Goal: Transaction & Acquisition: Purchase product/service

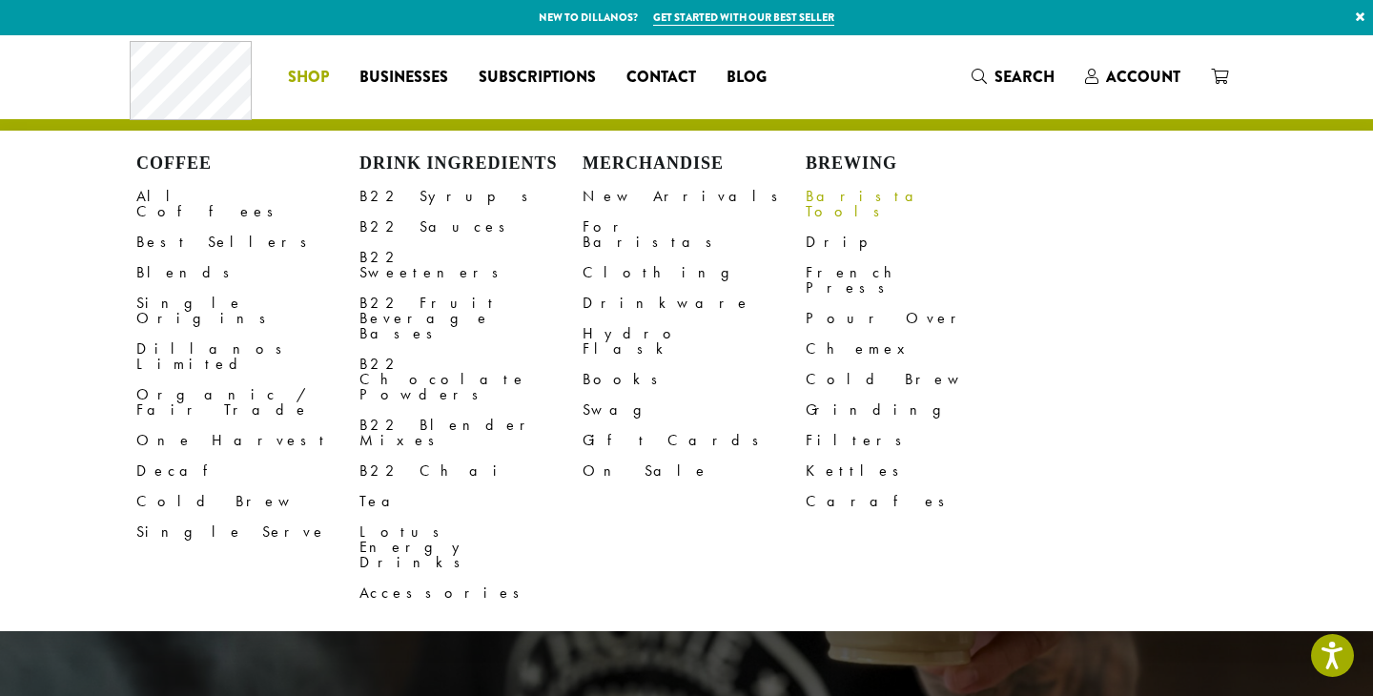
click at [832, 200] on link "Barista Tools" at bounding box center [917, 204] width 223 height 46
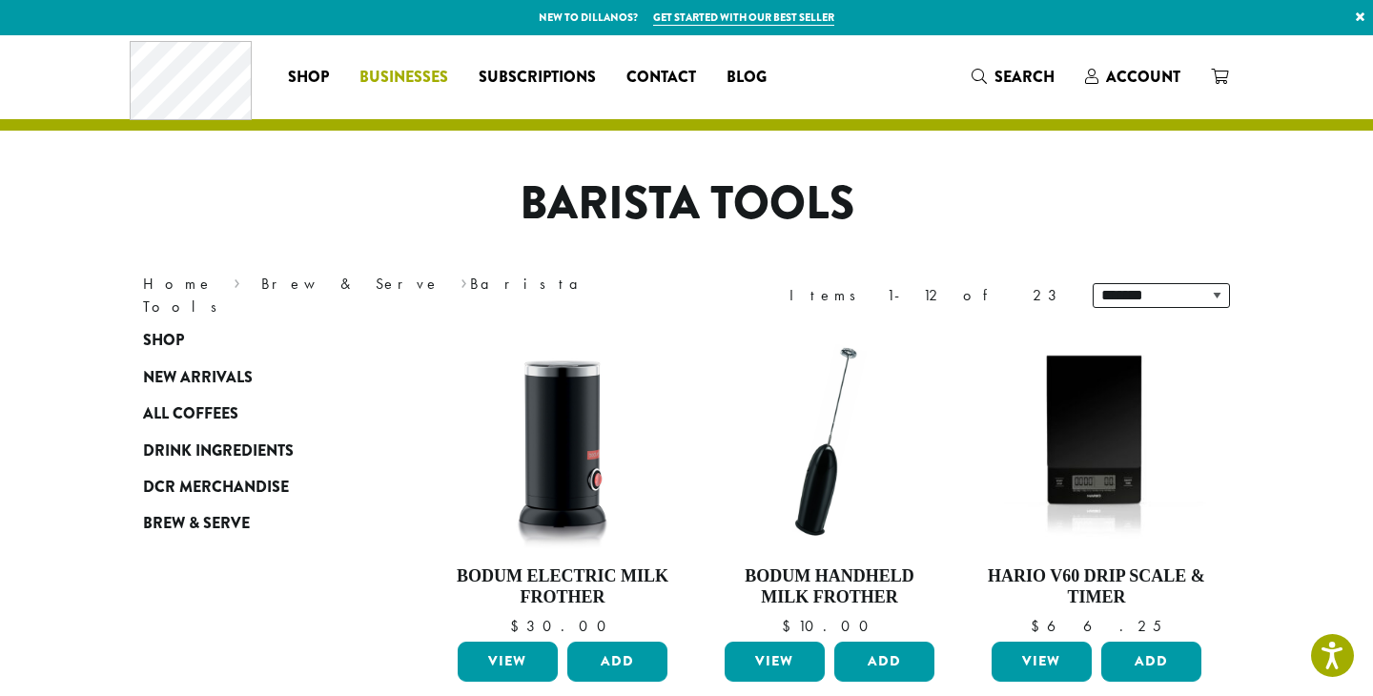
click at [418, 81] on span "Businesses" at bounding box center [404, 78] width 89 height 24
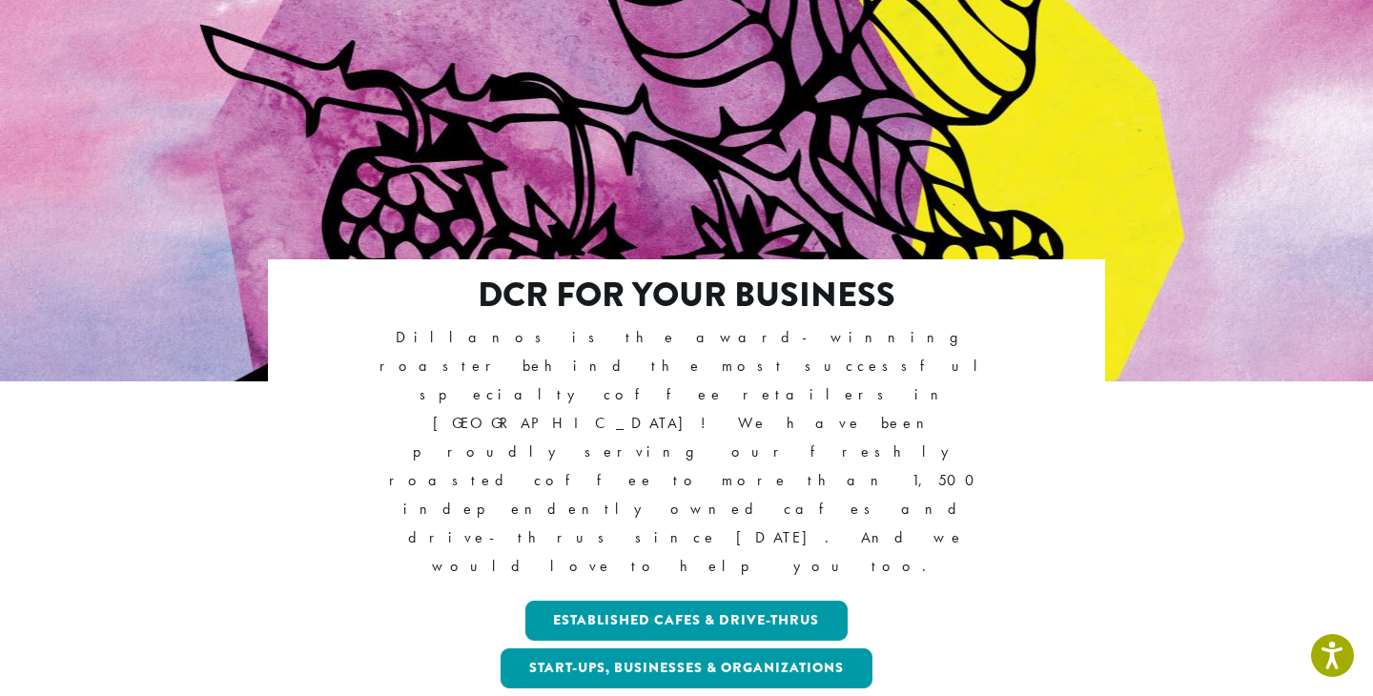
scroll to position [174, 0]
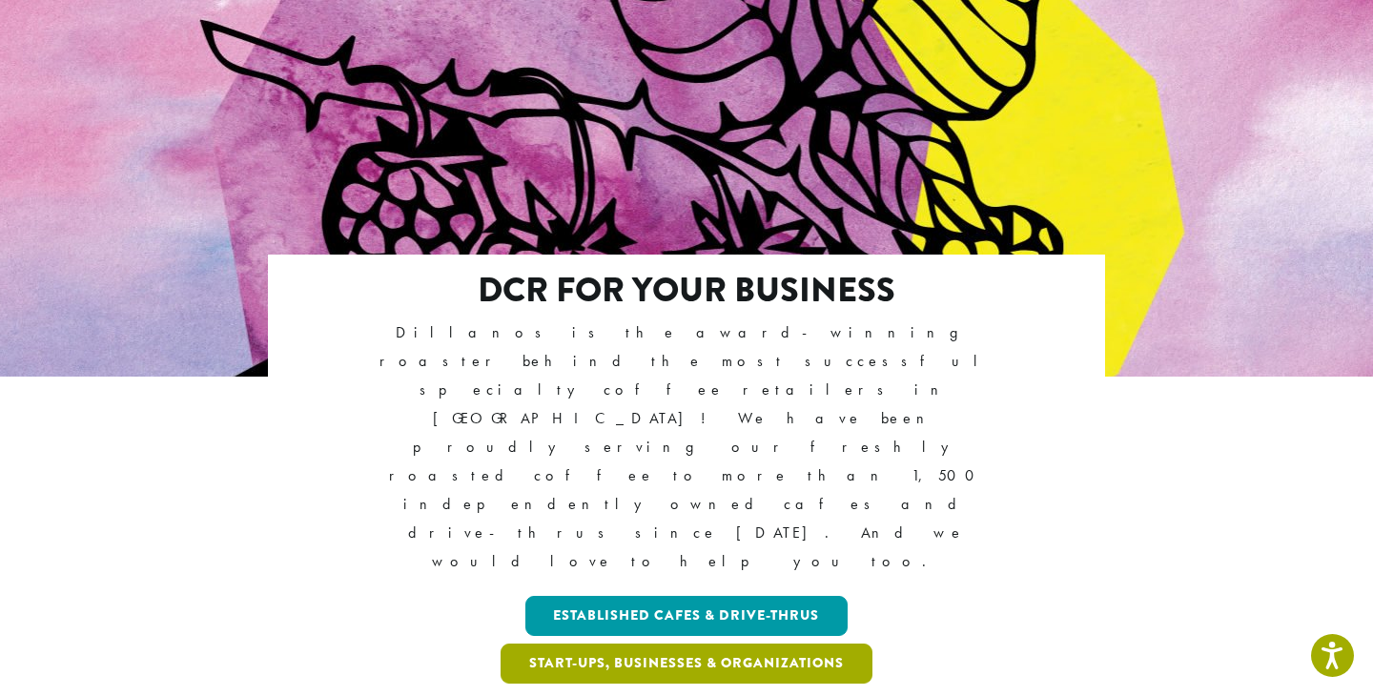
click at [553, 644] on link "Start-ups, Businesses & Organizations" at bounding box center [687, 664] width 372 height 40
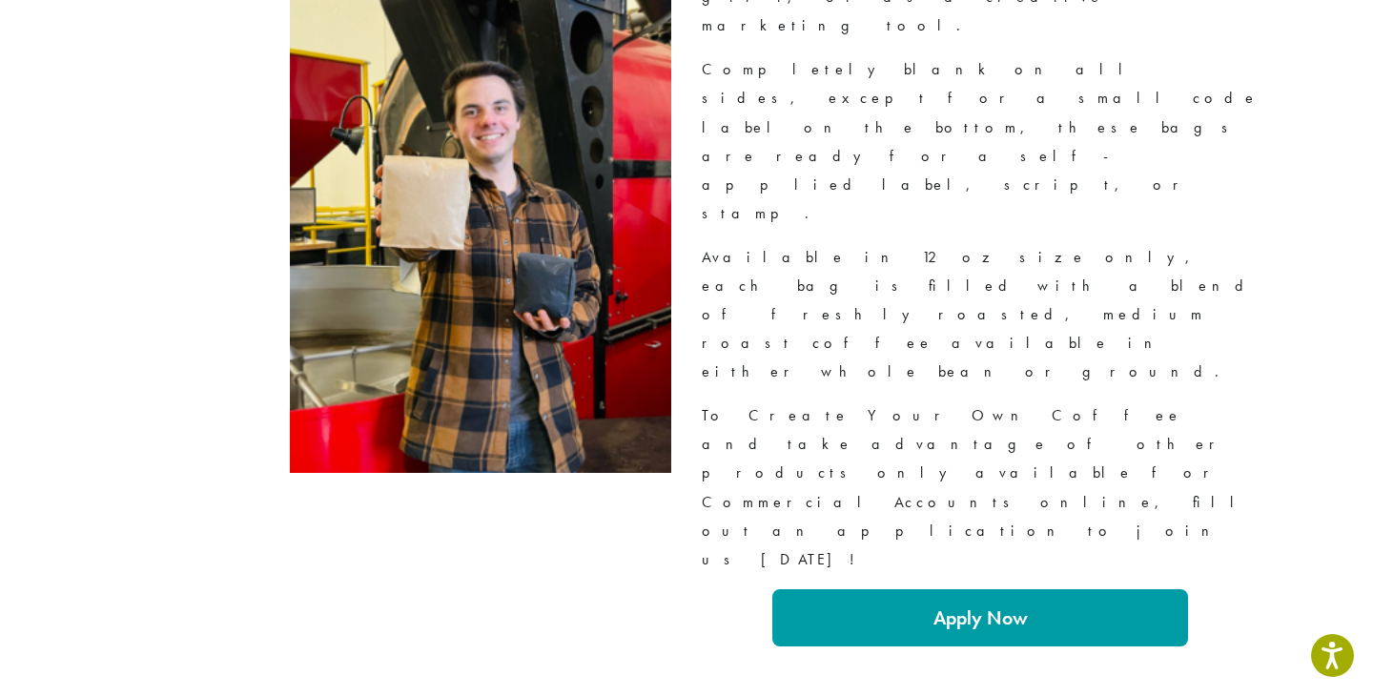
scroll to position [3390, 0]
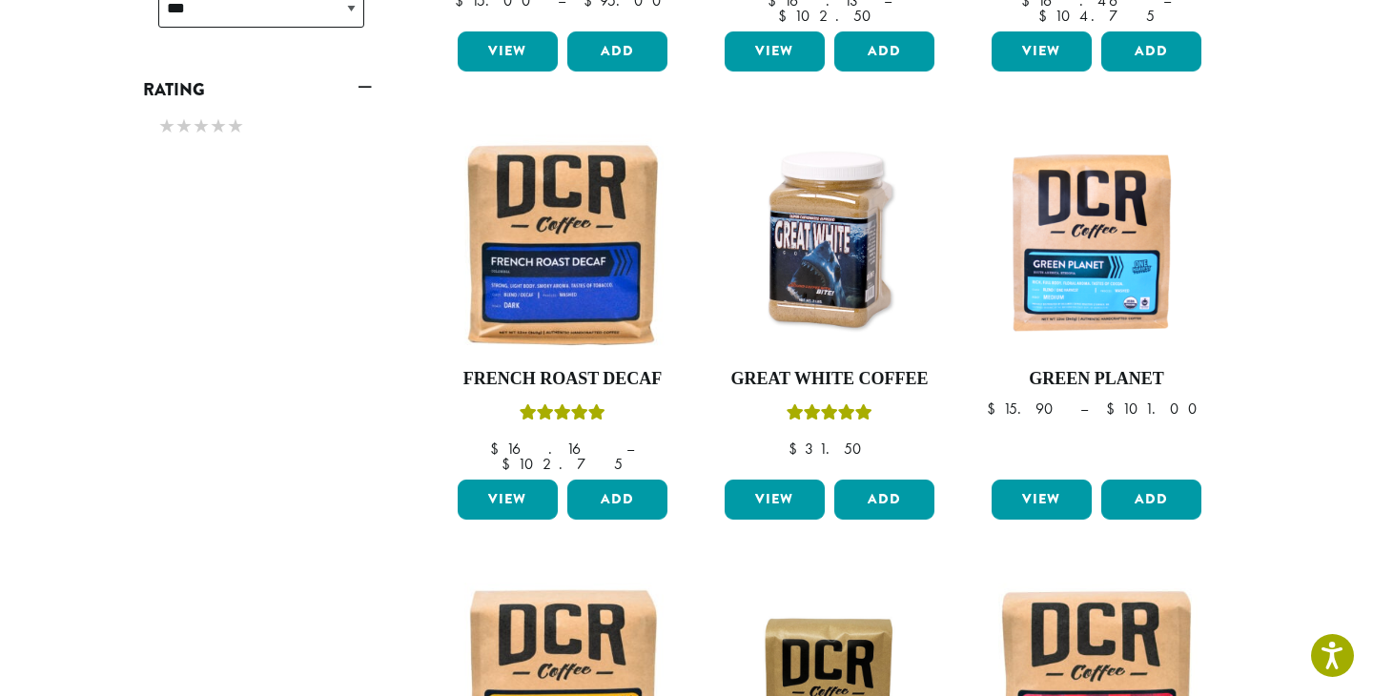
scroll to position [1075, 0]
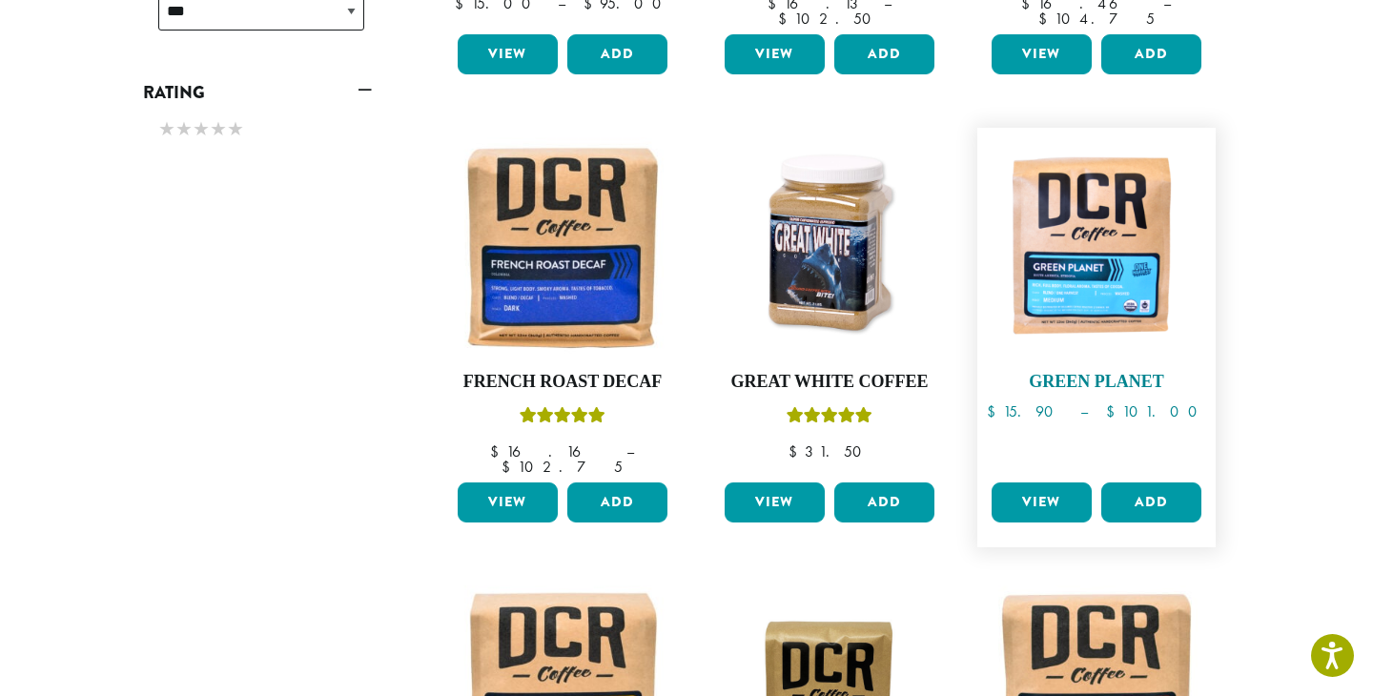
click at [1107, 243] on img at bounding box center [1096, 246] width 219 height 219
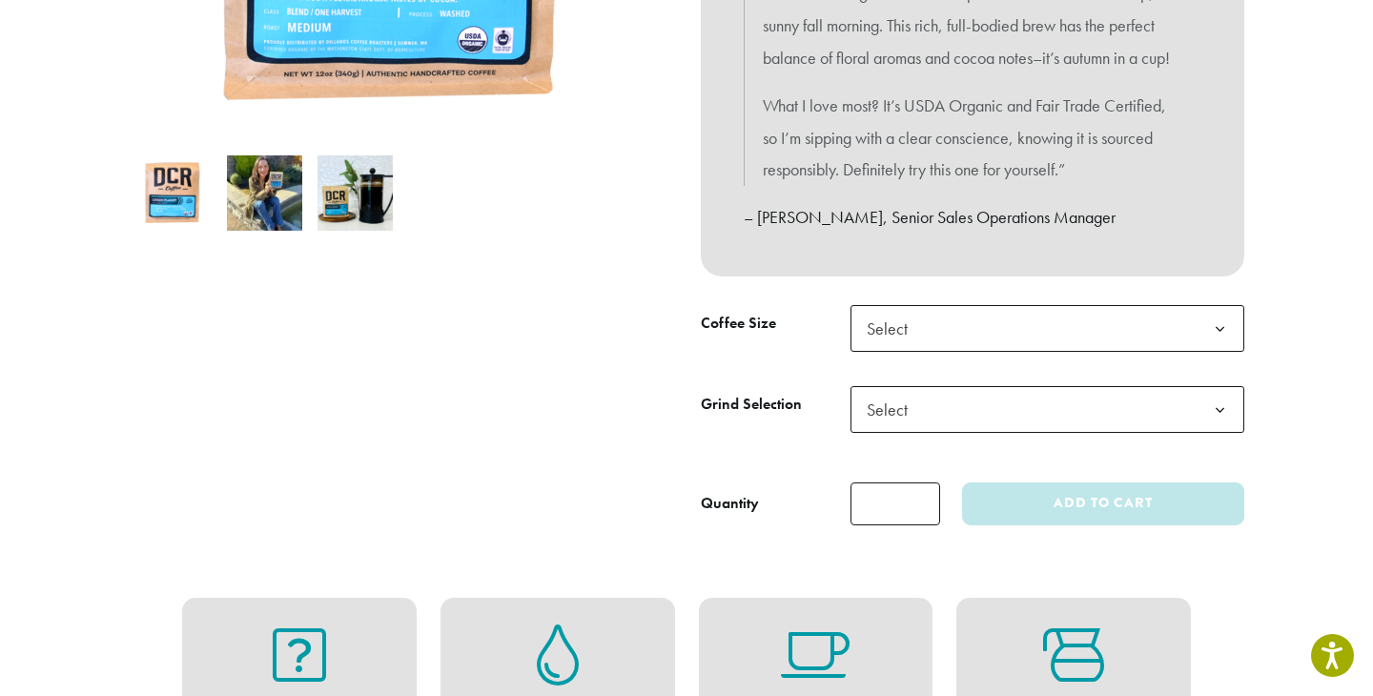
scroll to position [535, 0]
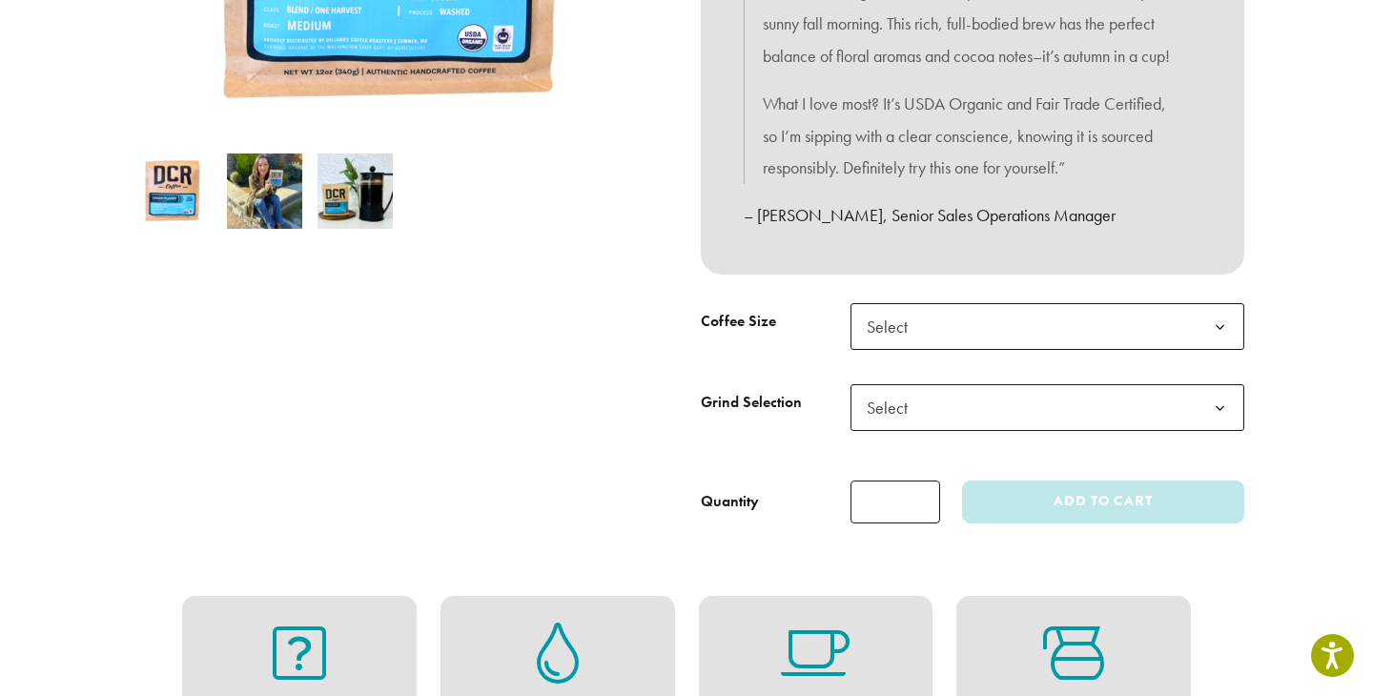
click at [972, 350] on span "Select" at bounding box center [1048, 326] width 394 height 47
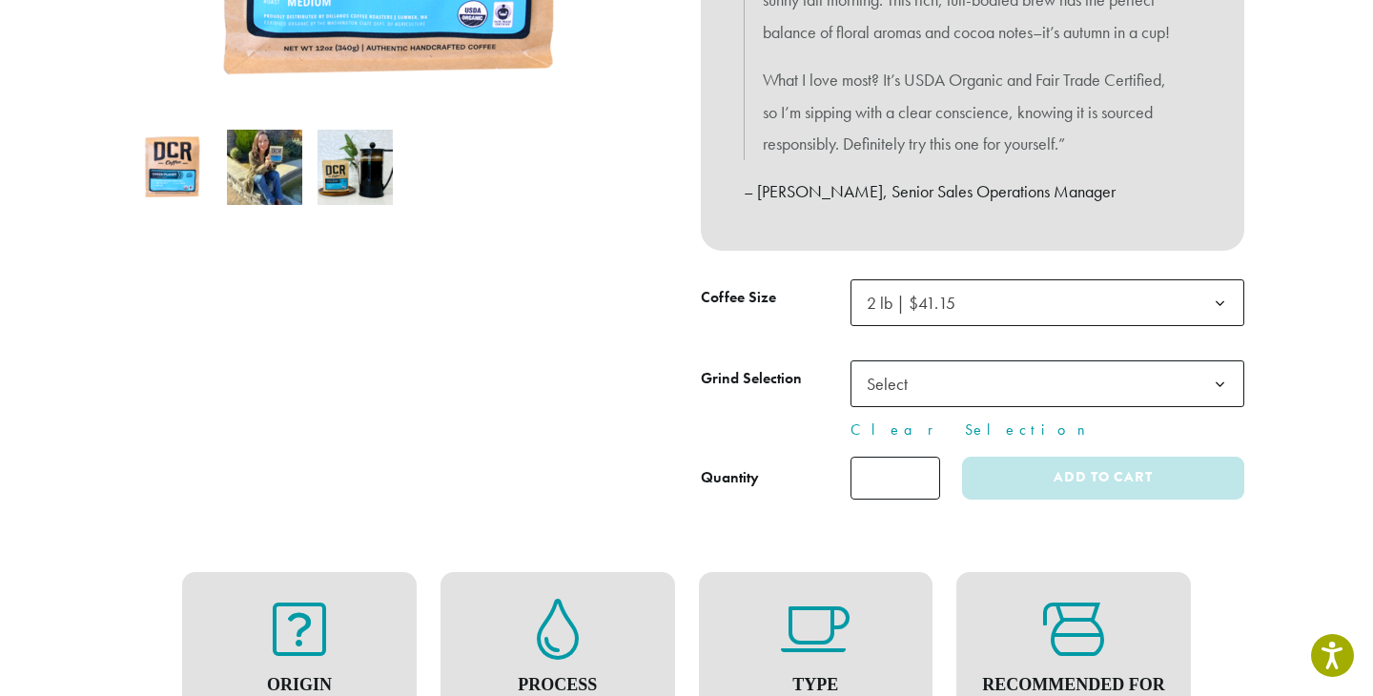
scroll to position [573, 0]
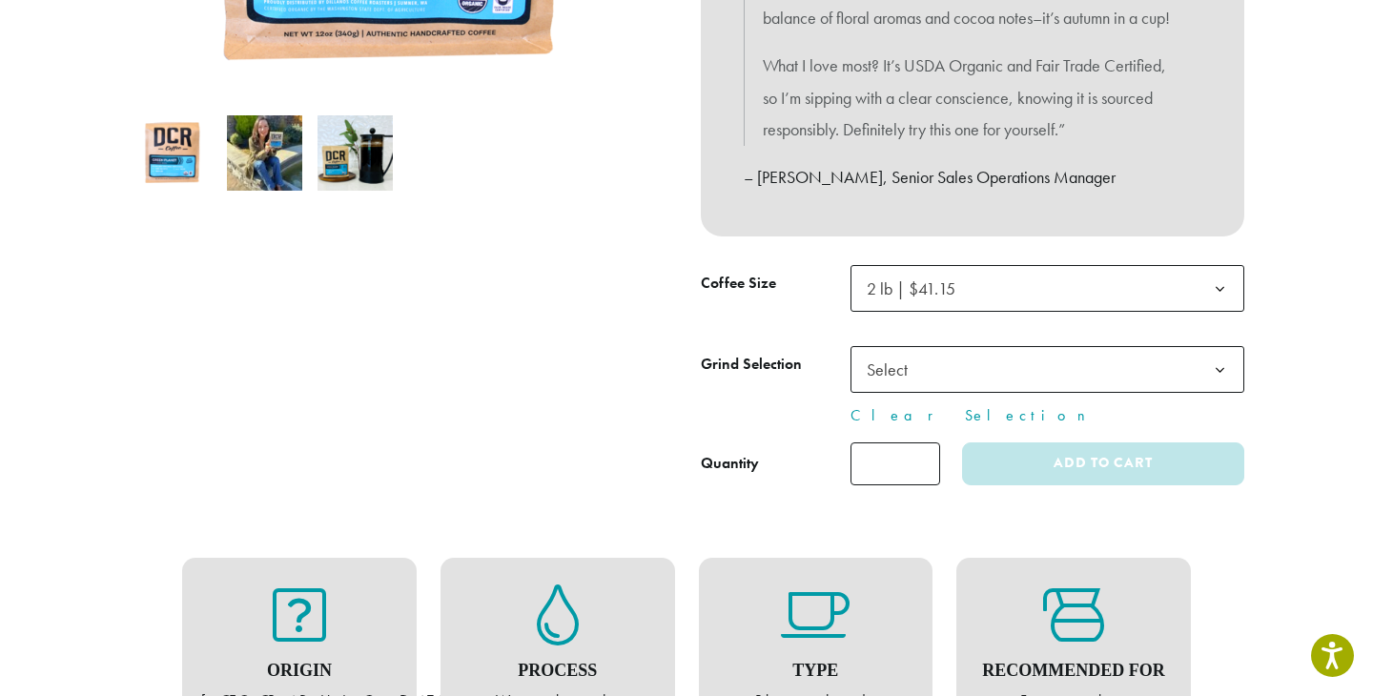
click at [974, 392] on span "Select" at bounding box center [1048, 369] width 394 height 47
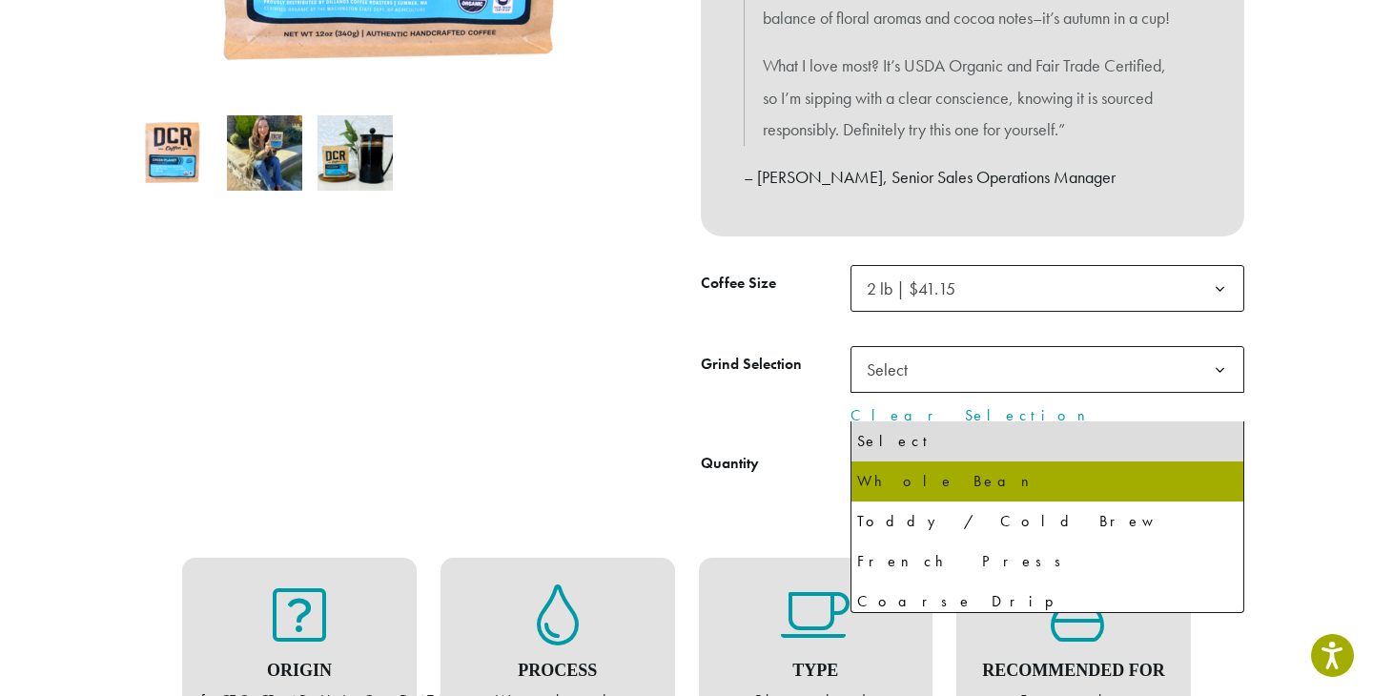
select select "**********"
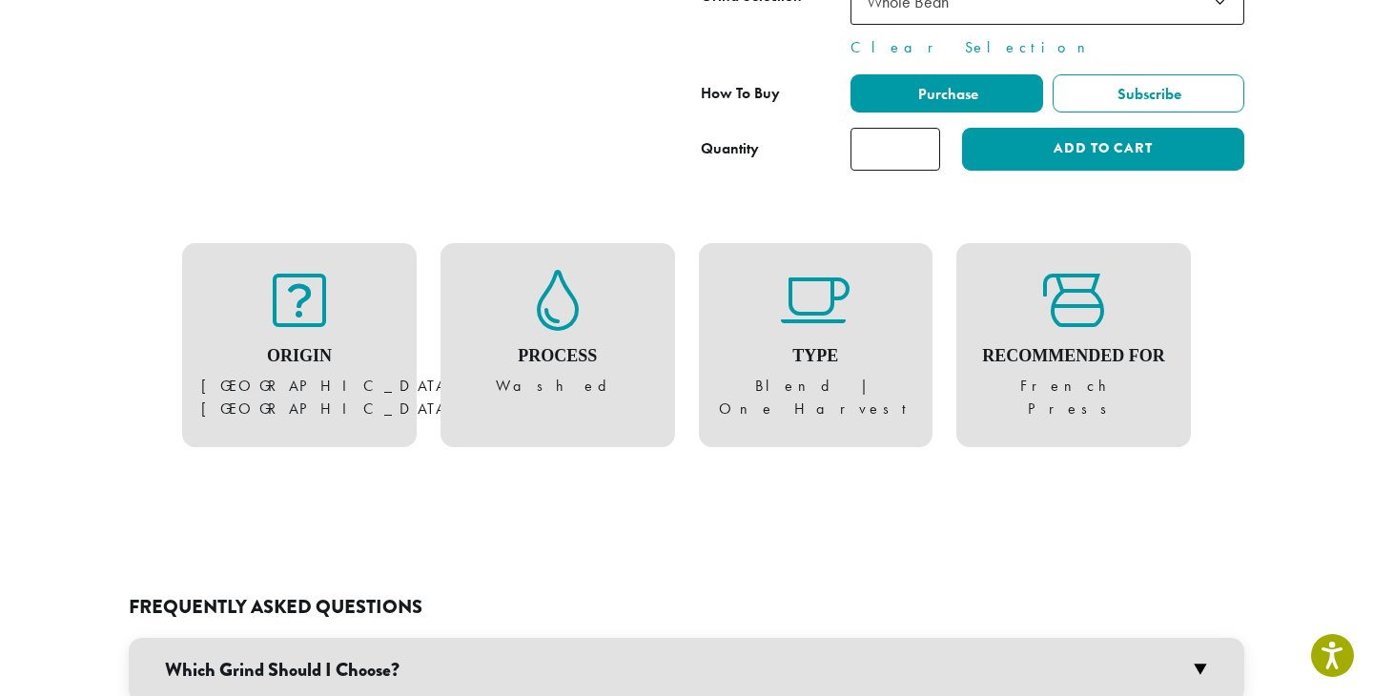
scroll to position [855, 0]
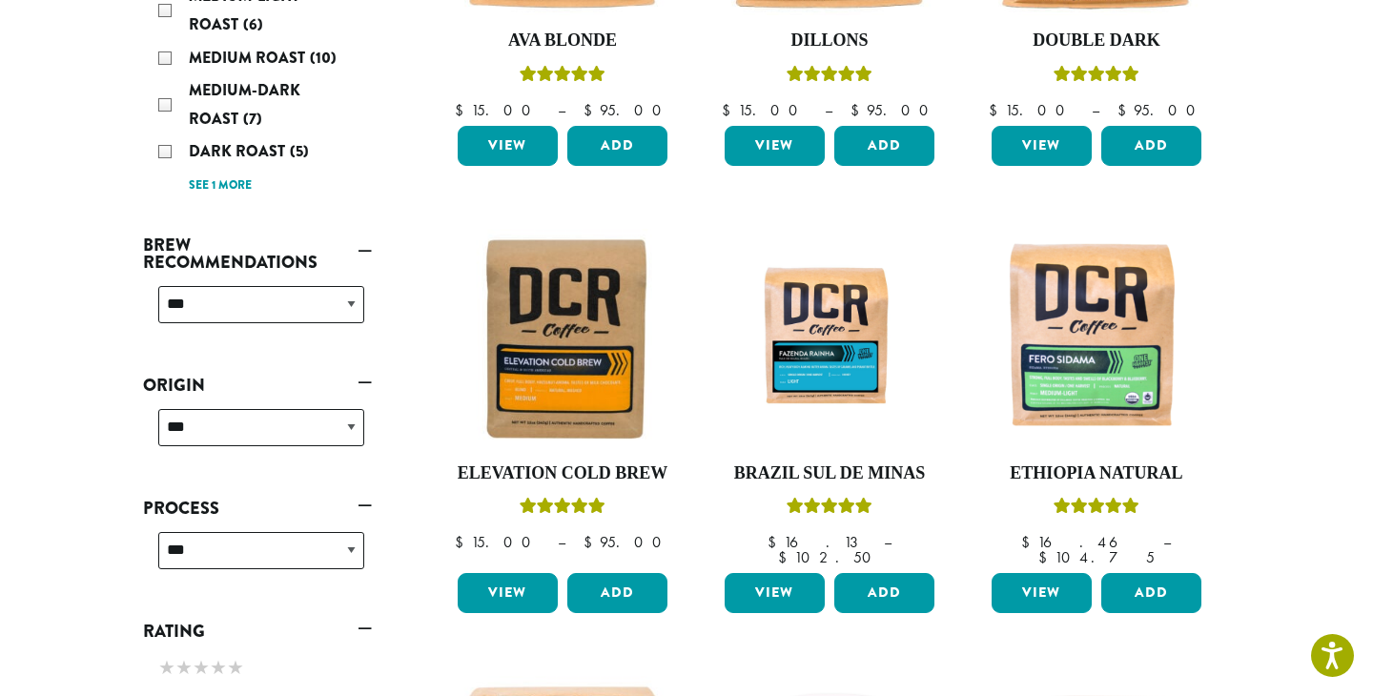
scroll to position [528, 0]
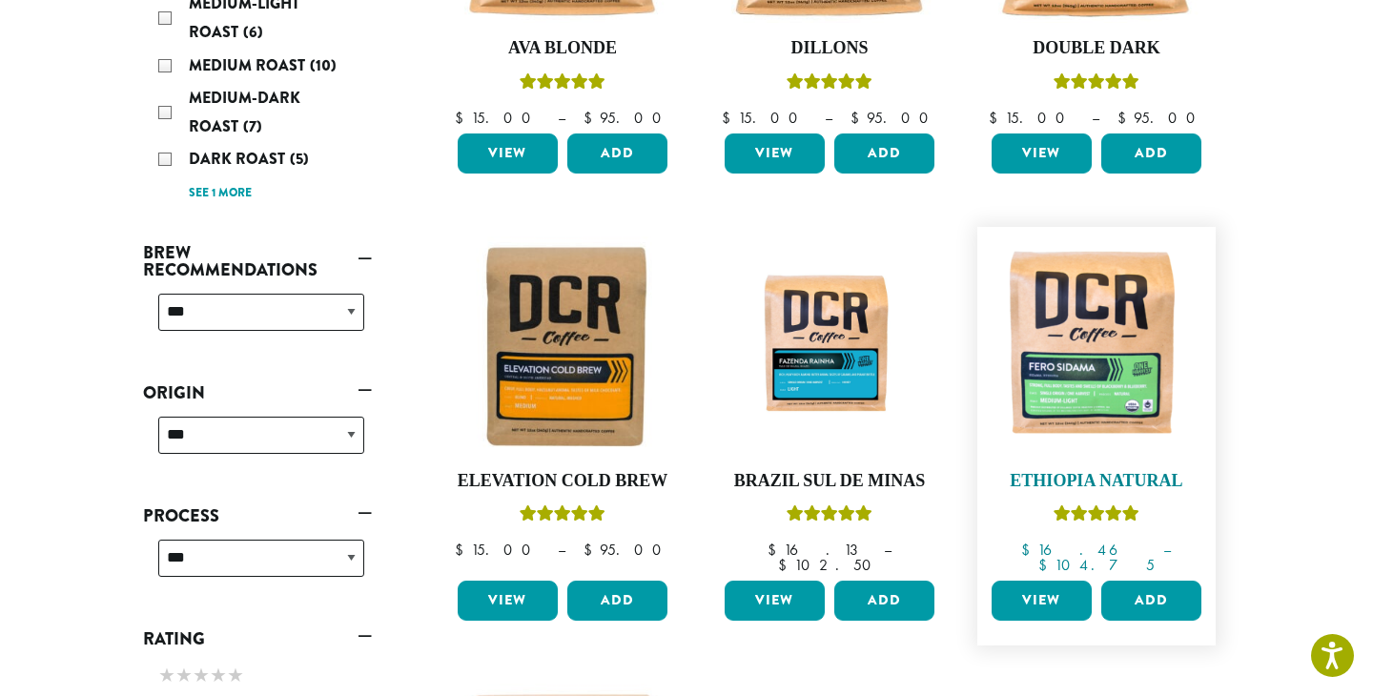
click at [1125, 353] on img at bounding box center [1096, 346] width 219 height 219
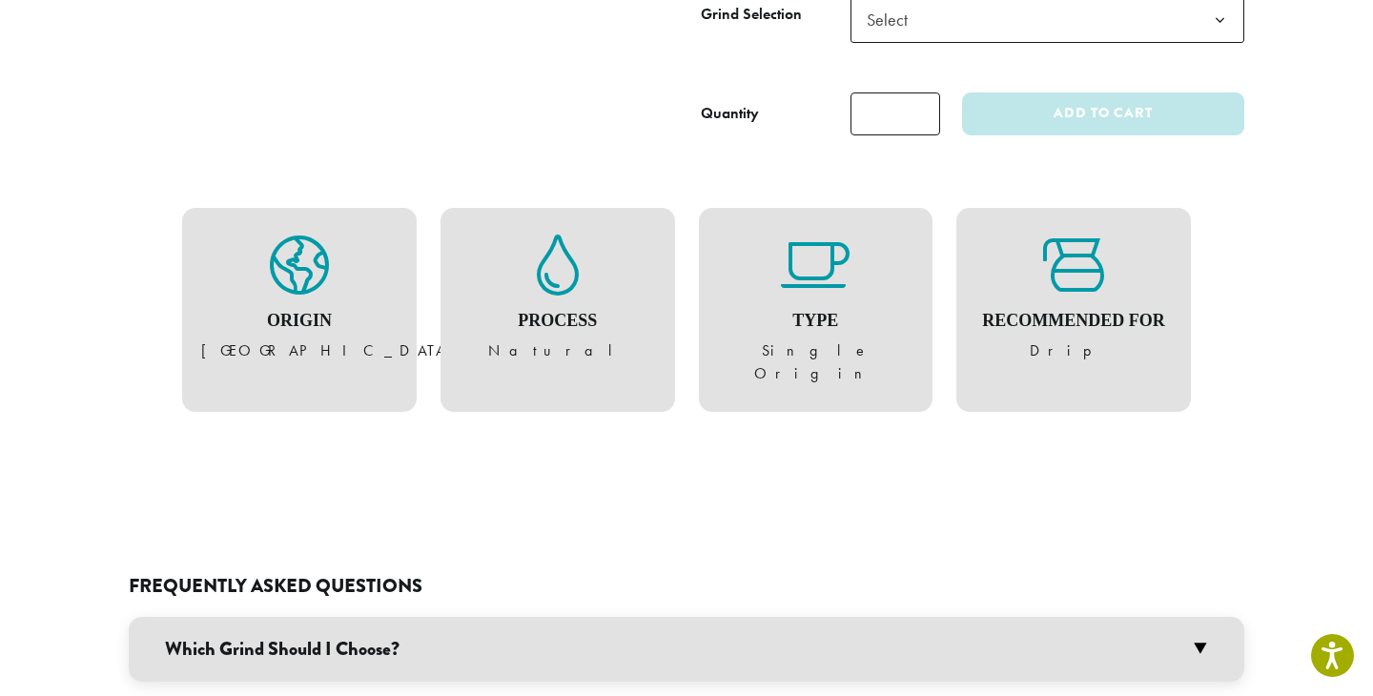
scroll to position [1097, 0]
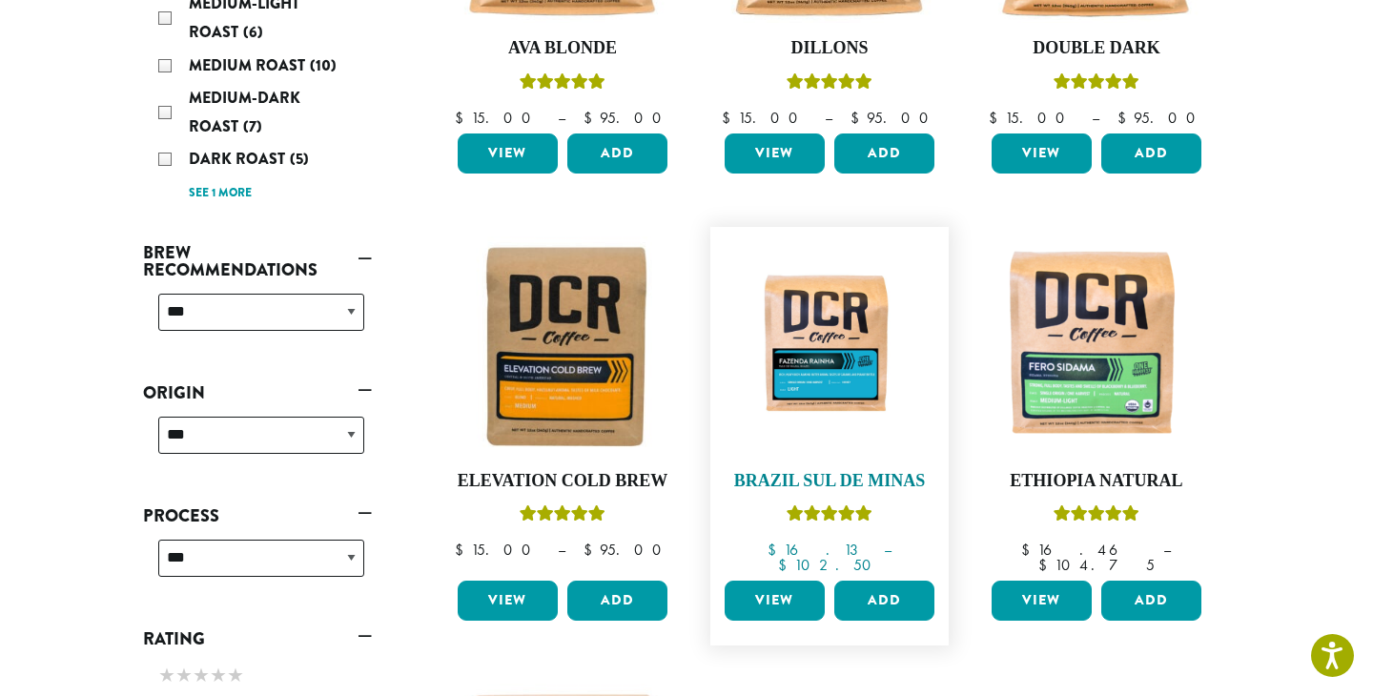
click at [863, 303] on img at bounding box center [829, 346] width 219 height 164
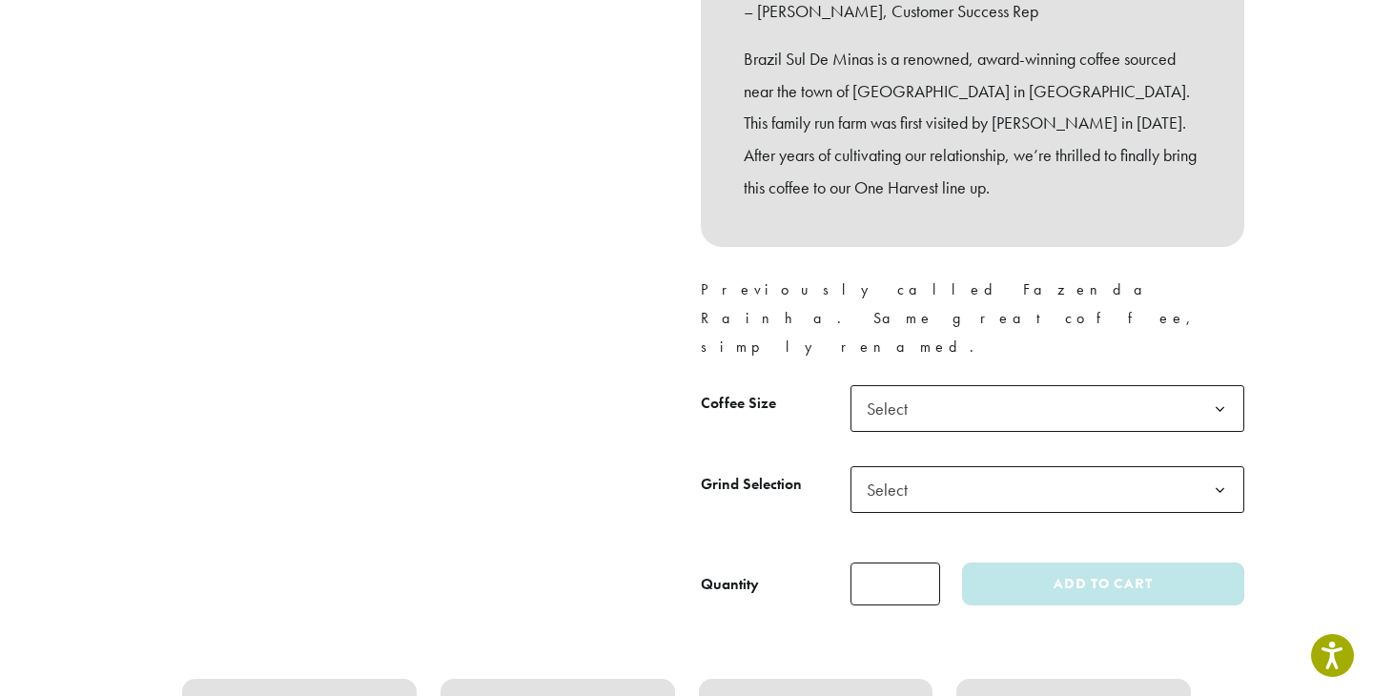
scroll to position [714, 0]
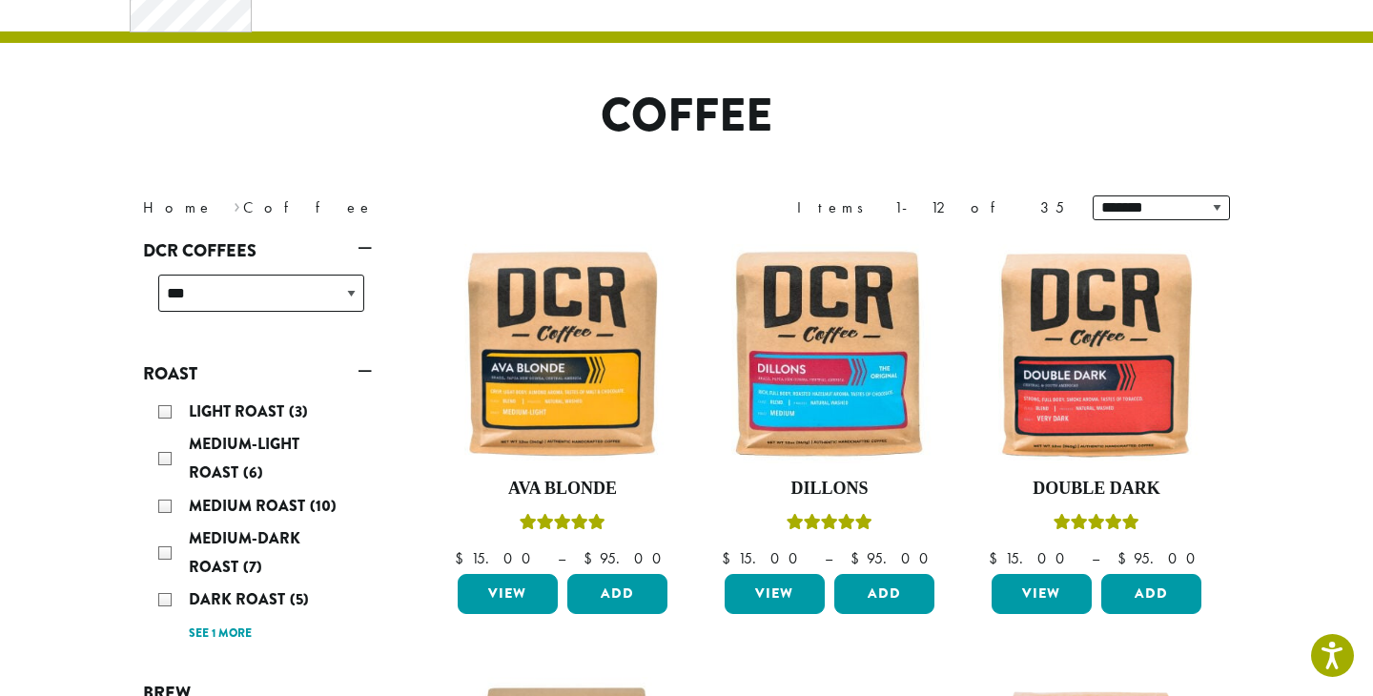
scroll to position [88, 0]
click at [885, 402] on img at bounding box center [829, 353] width 219 height 219
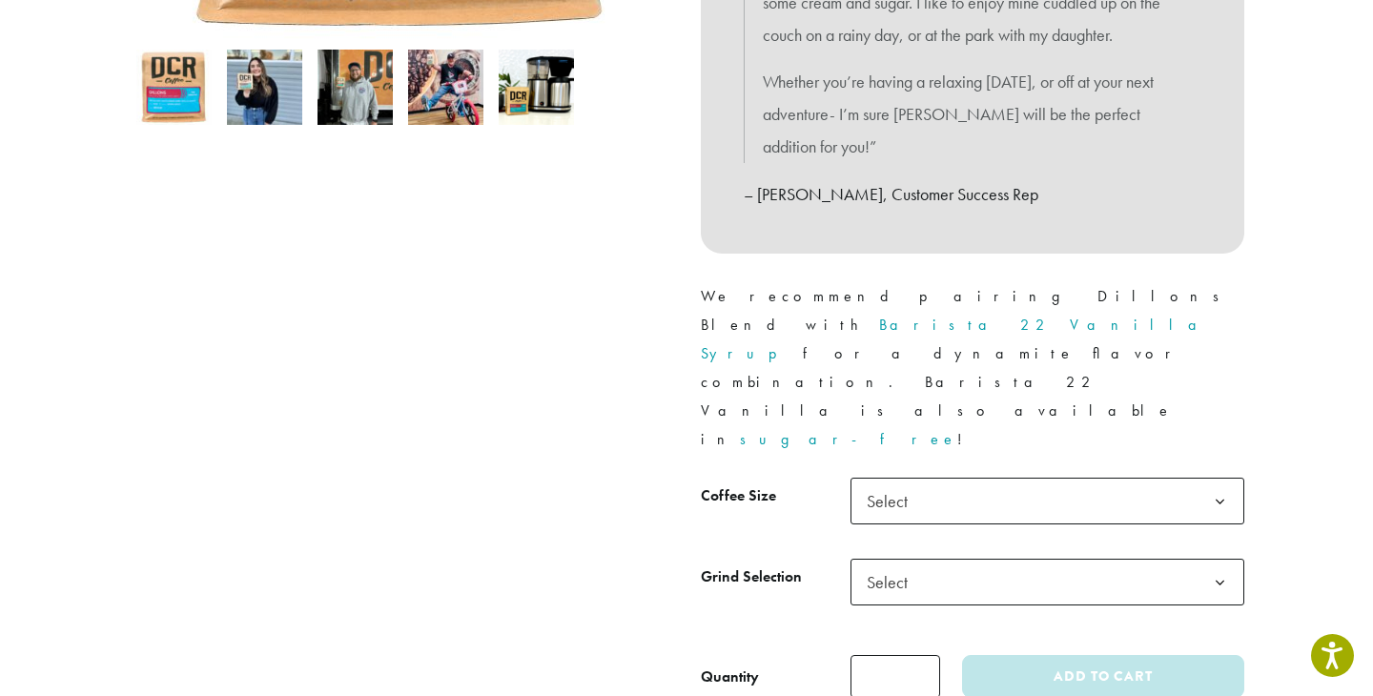
scroll to position [626, 0]
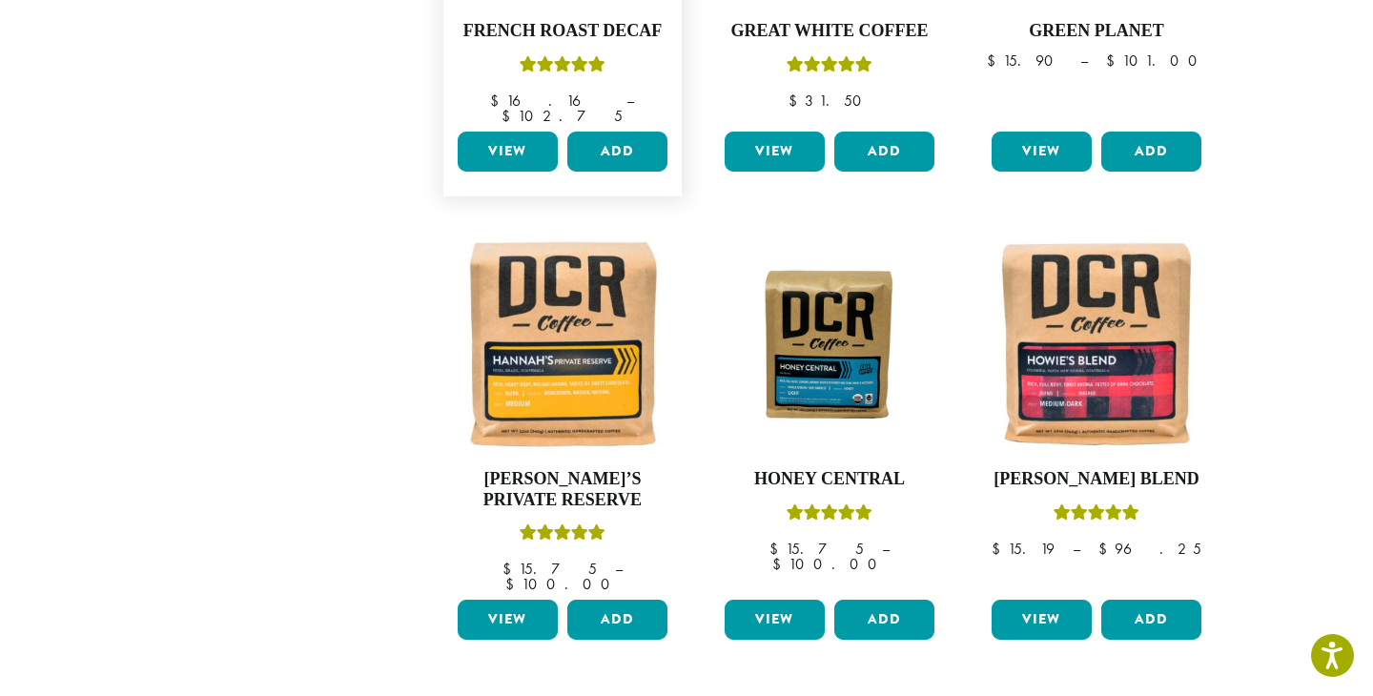
scroll to position [1427, 0]
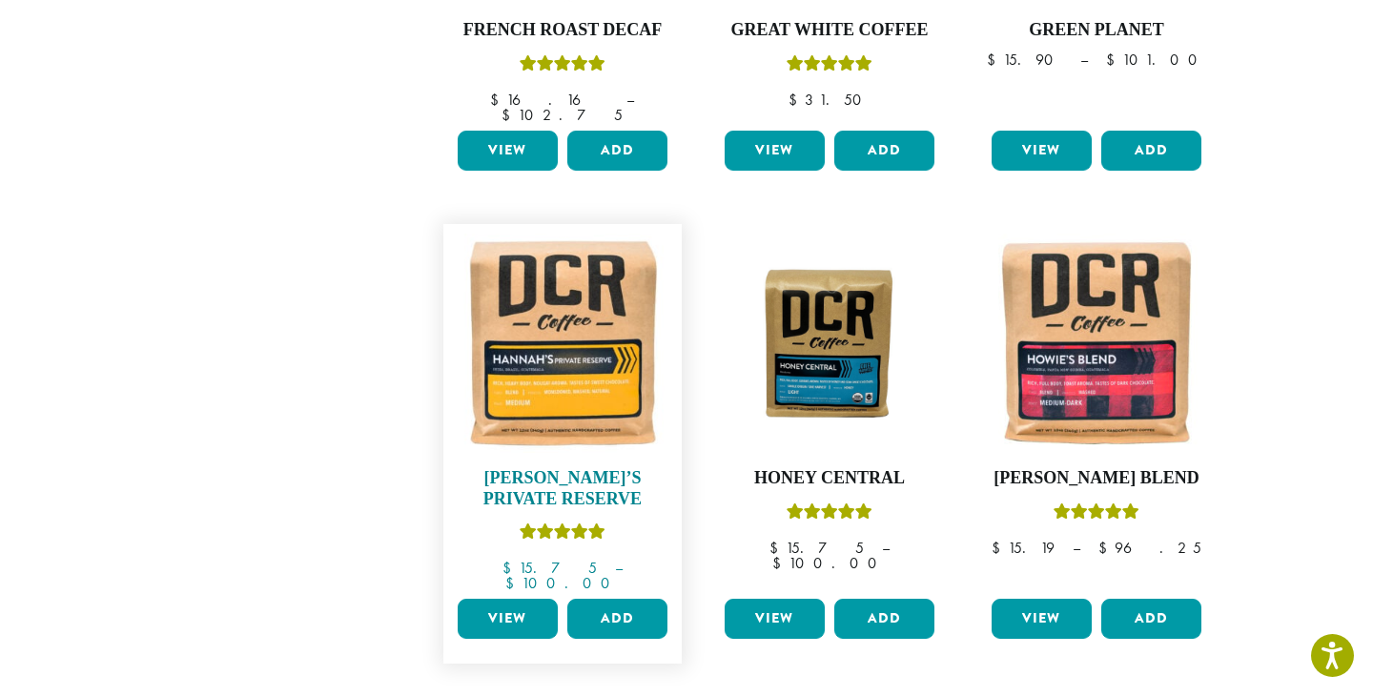
click at [632, 345] on img at bounding box center [562, 343] width 219 height 219
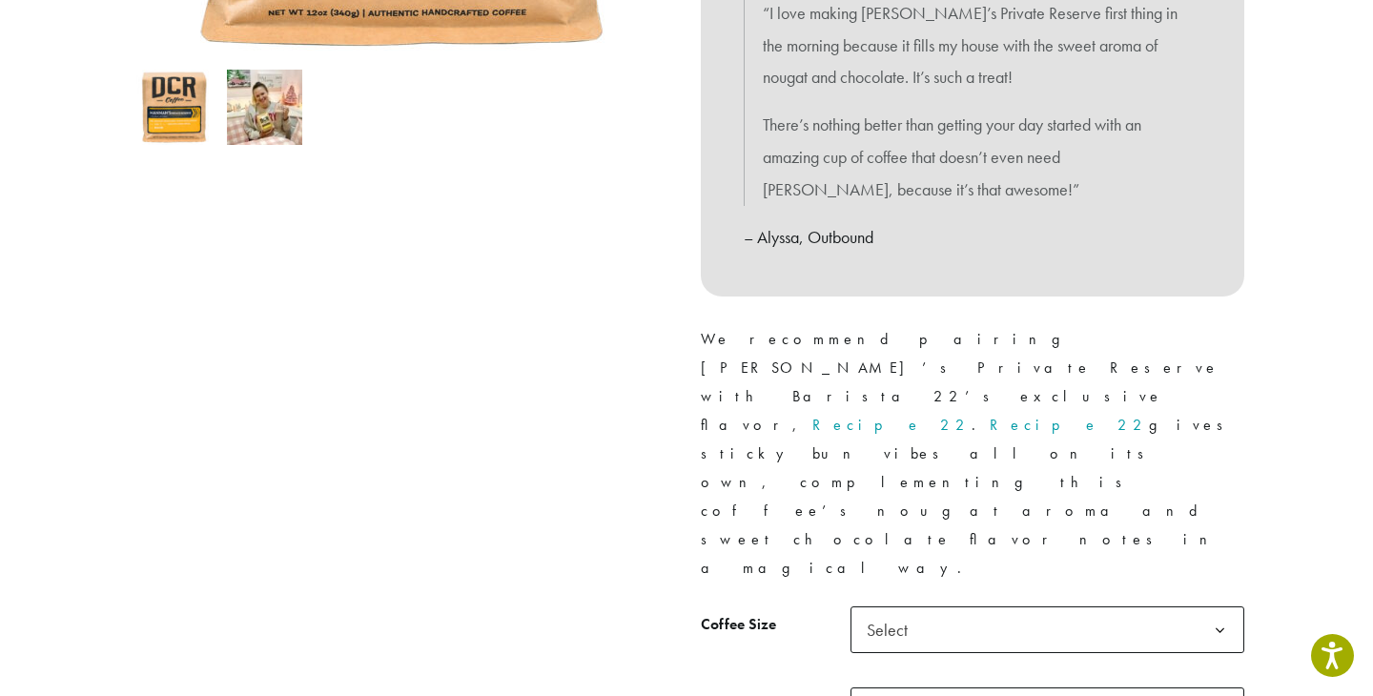
scroll to position [631, 0]
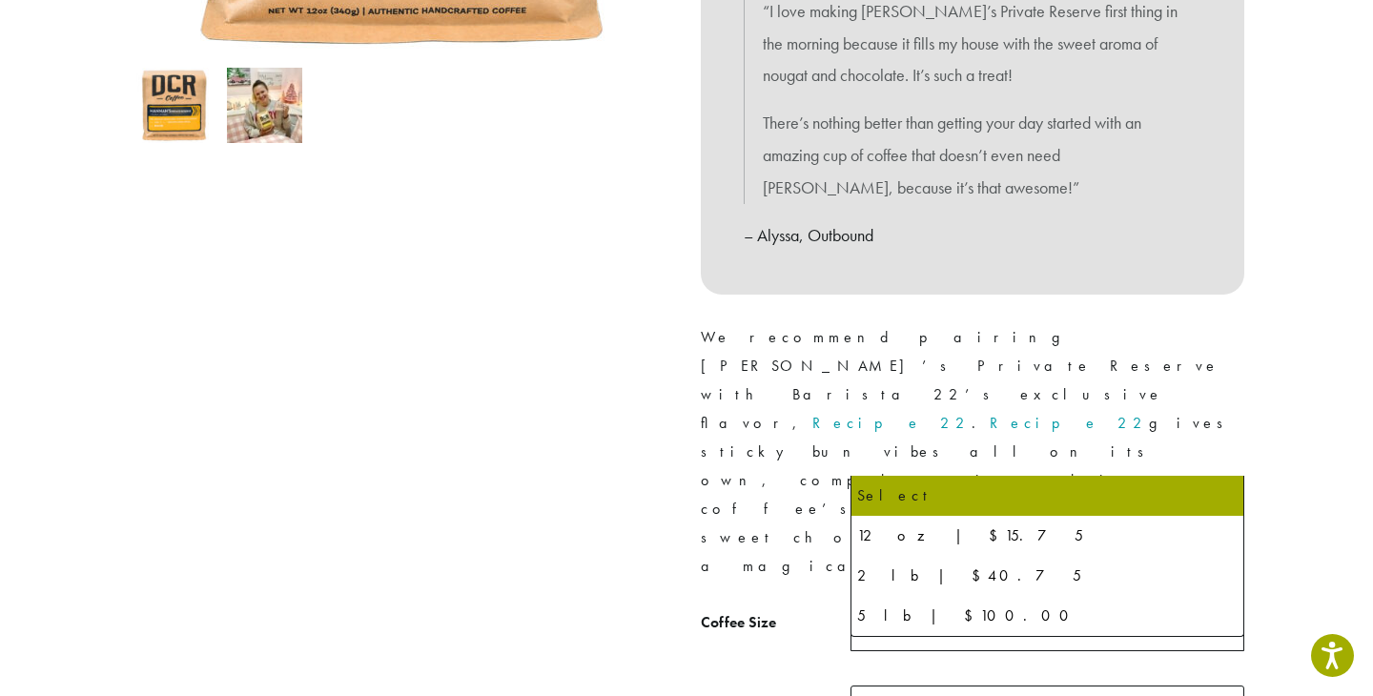
click at [937, 605] on span "Select" at bounding box center [1048, 628] width 394 height 47
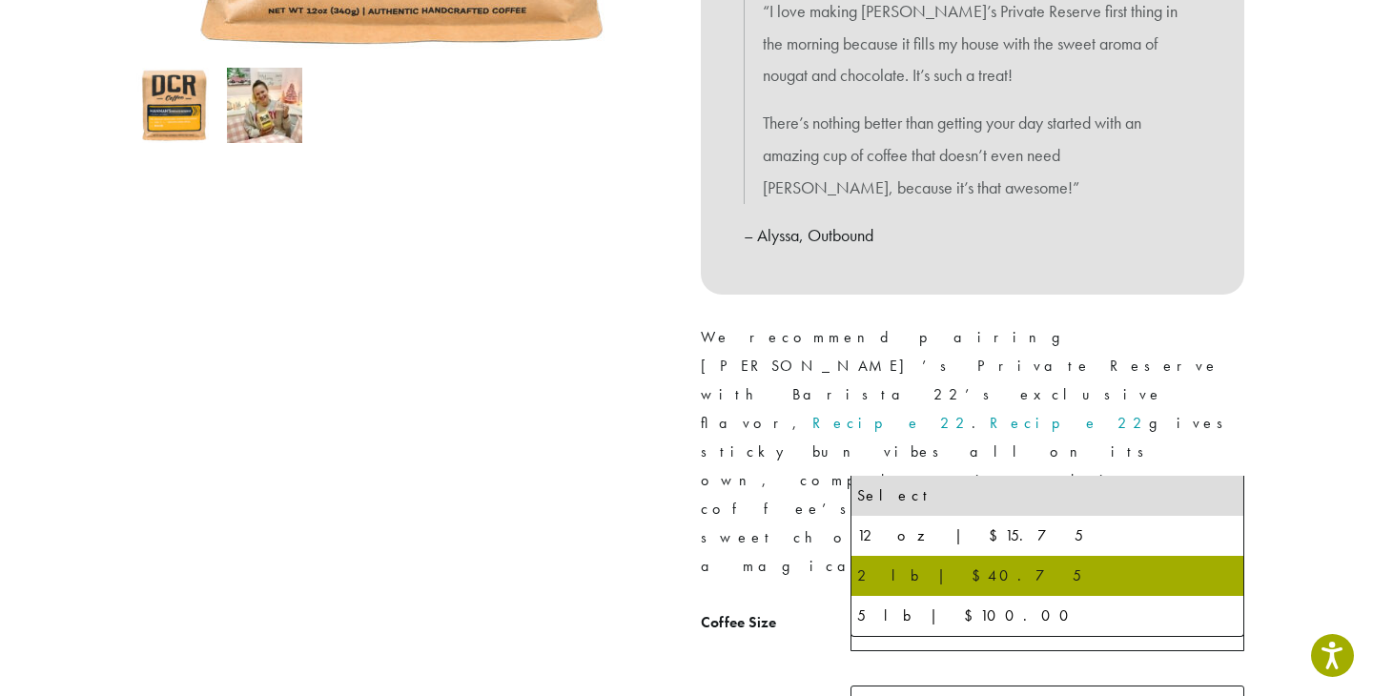
select select "**********"
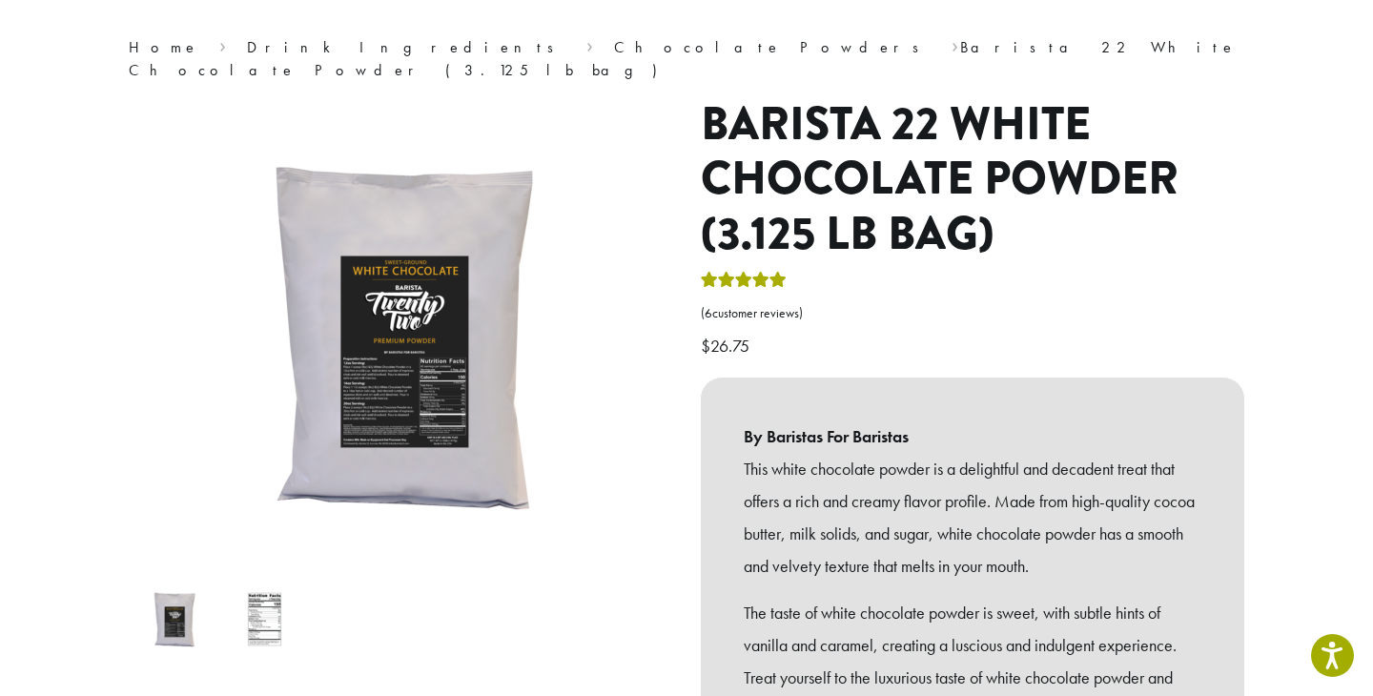
scroll to position [142, 0]
